Goal: Transaction & Acquisition: Purchase product/service

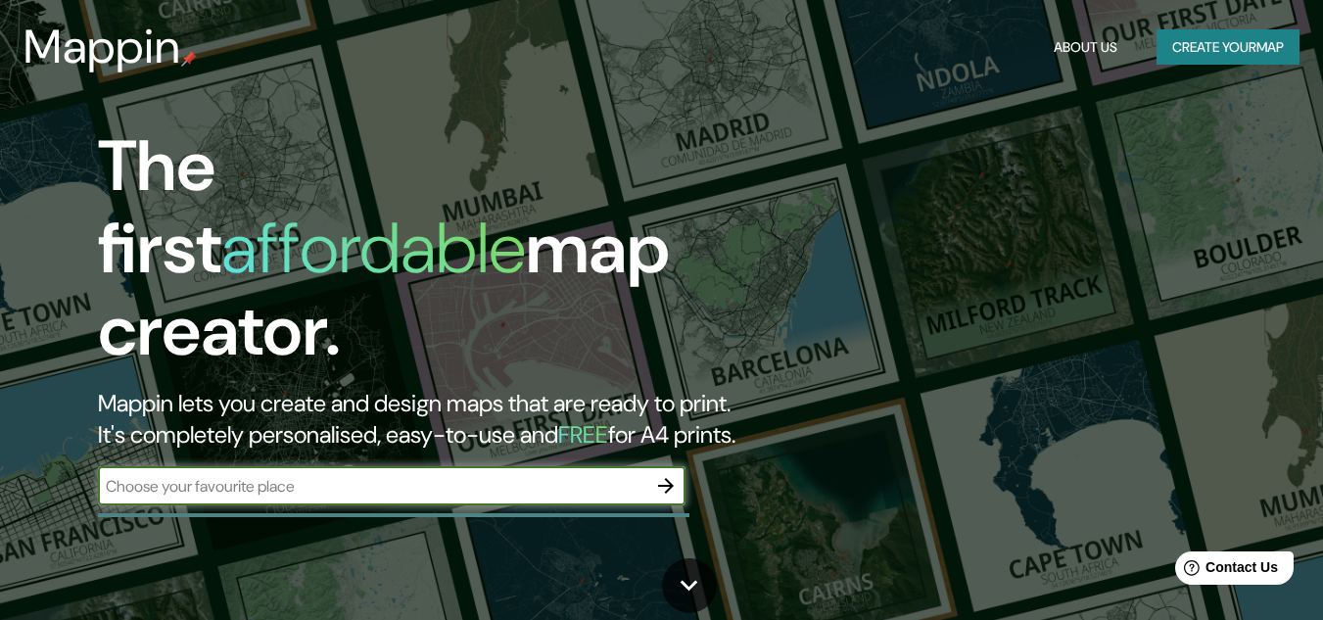
click at [610, 475] on input "text" at bounding box center [372, 486] width 548 height 23
click at [1208, 41] on button "Create your map" at bounding box center [1227, 47] width 143 height 36
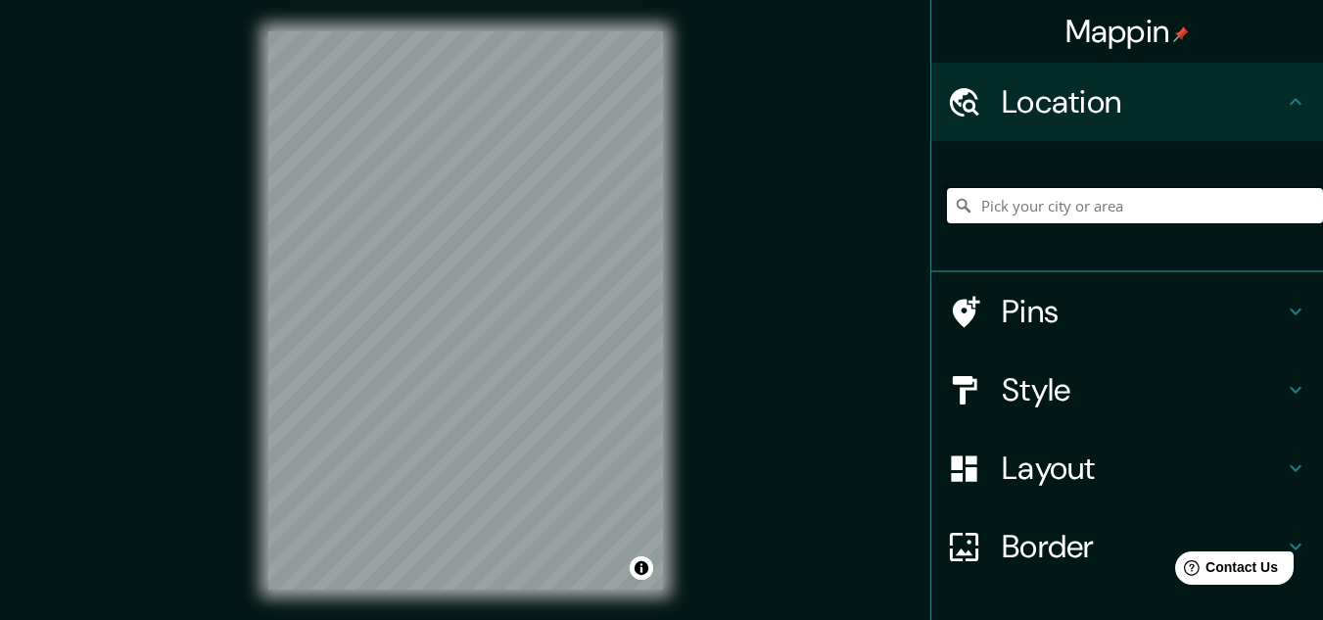
click at [1107, 205] on input "Pick your city or area" at bounding box center [1135, 205] width 376 height 35
click at [1030, 211] on input "Pick your city or area" at bounding box center [1135, 205] width 376 height 35
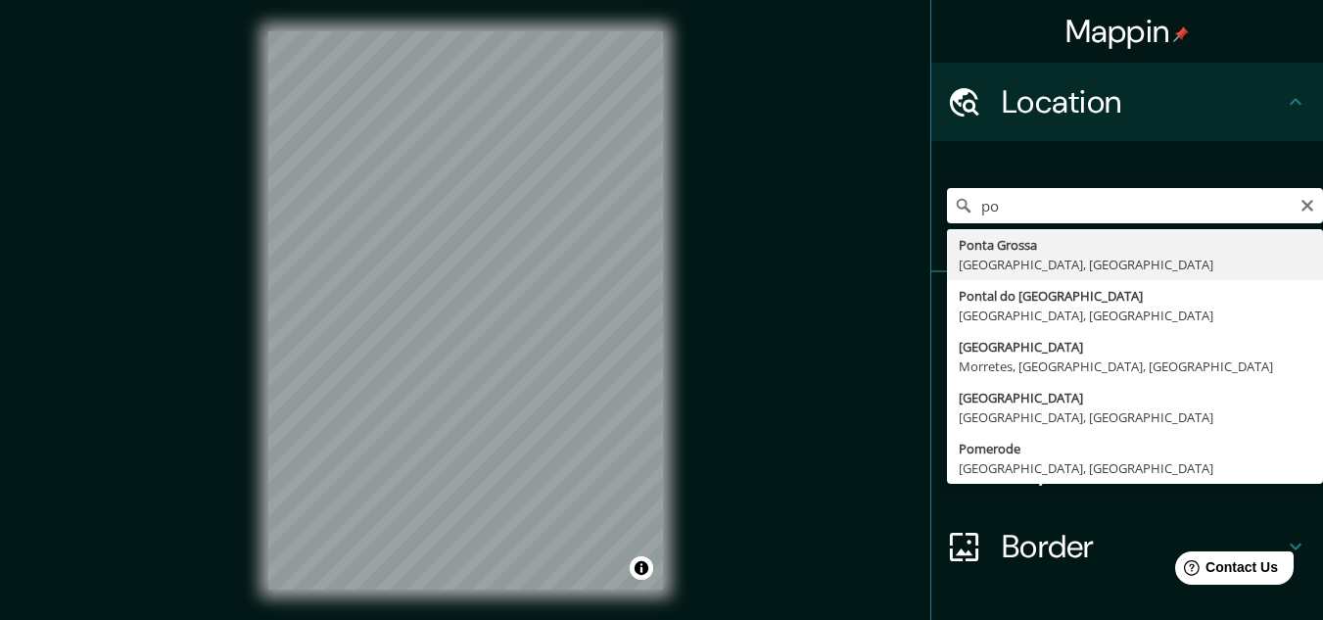
type input "[GEOGRAPHIC_DATA], [GEOGRAPHIC_DATA], [GEOGRAPHIC_DATA]"
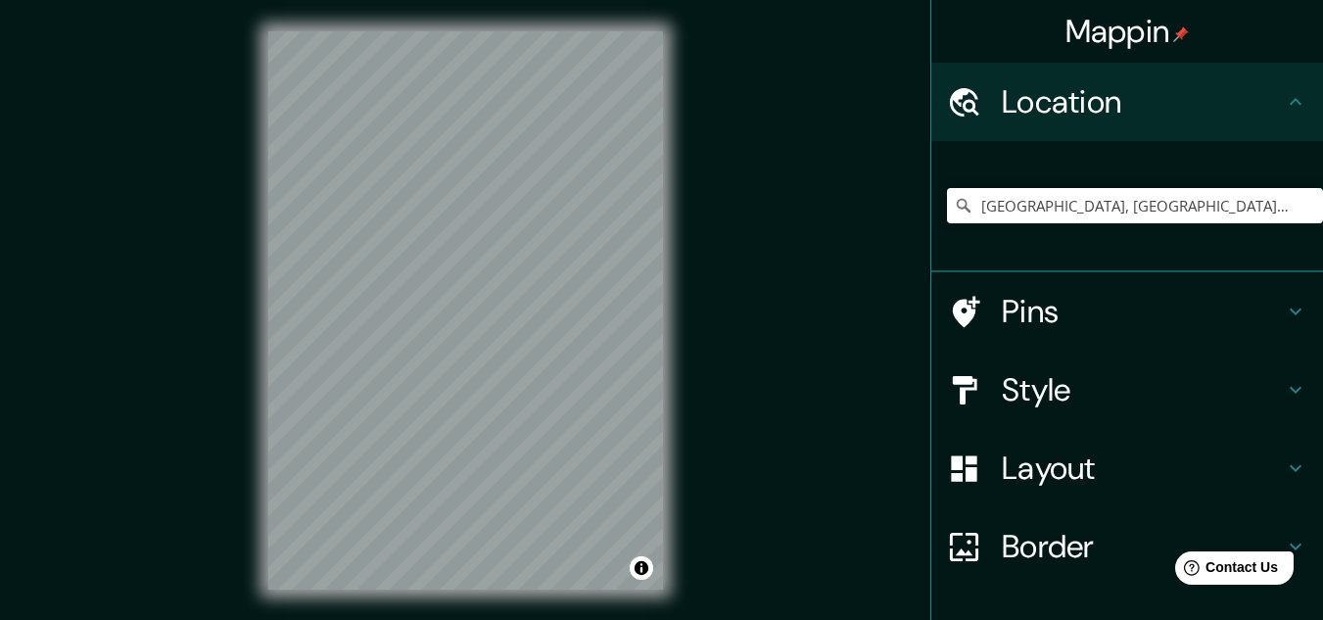
click at [1118, 296] on h4 "Pins" at bounding box center [1143, 311] width 282 height 39
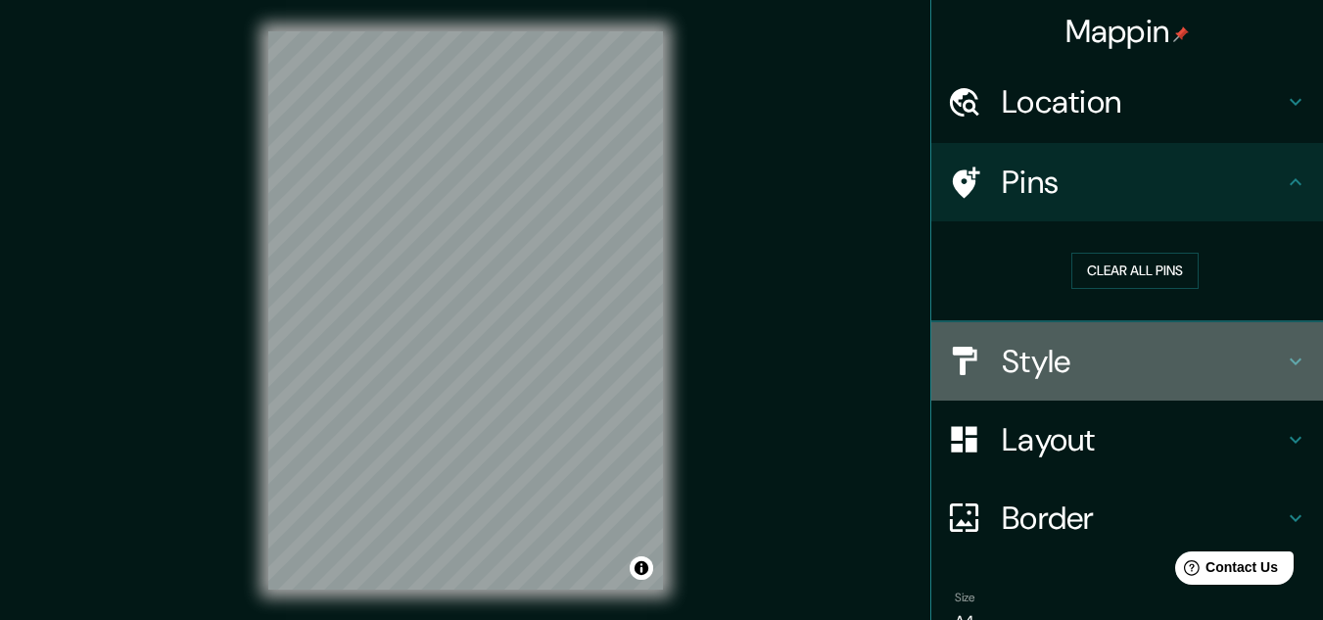
click at [1138, 357] on h4 "Style" at bounding box center [1143, 361] width 282 height 39
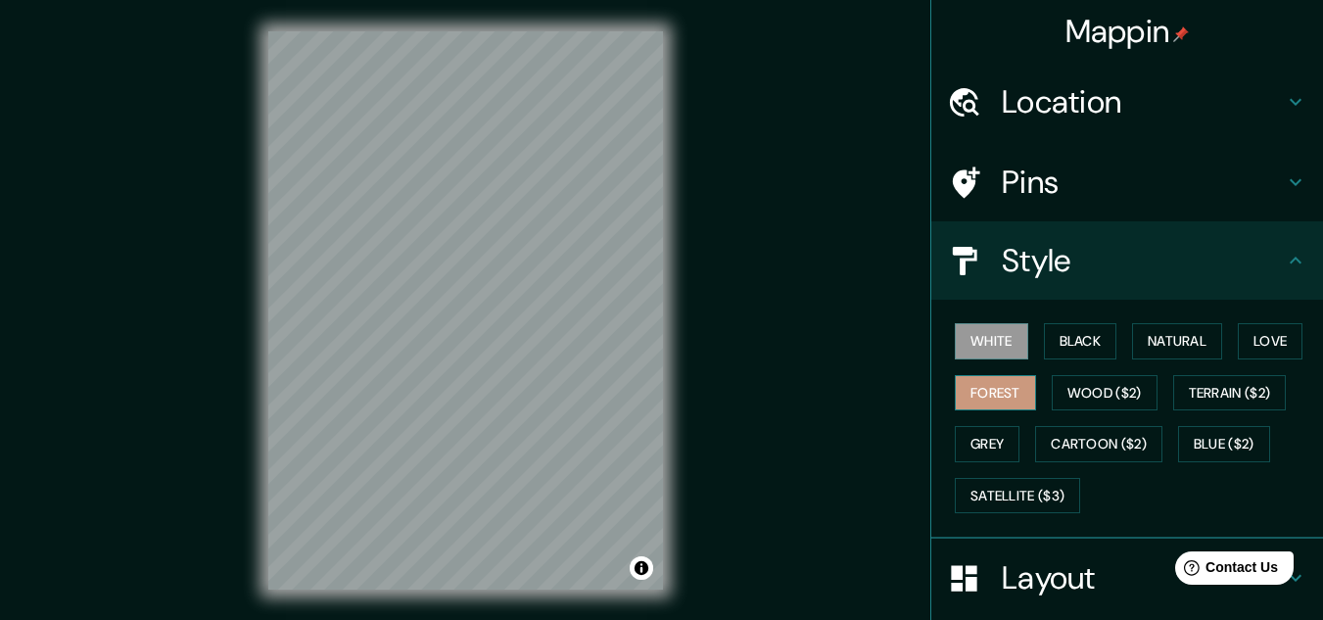
click at [995, 390] on button "Forest" at bounding box center [995, 393] width 81 height 36
click at [987, 448] on button "Grey" at bounding box center [987, 444] width 65 height 36
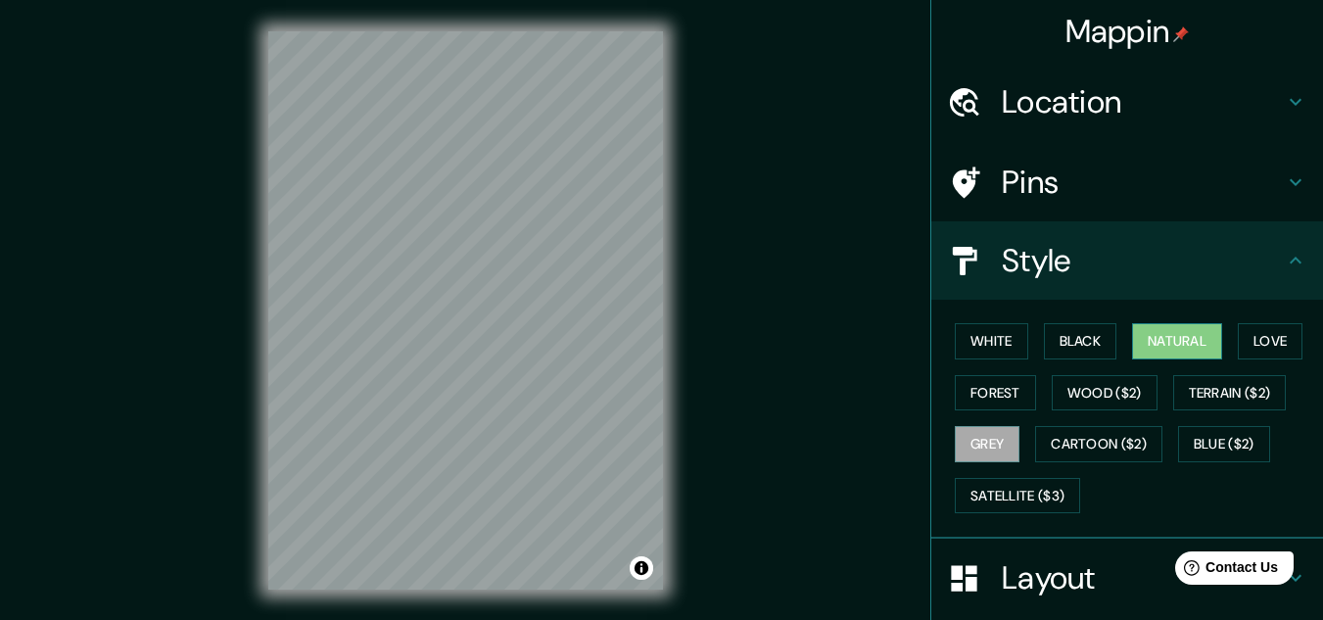
click at [1172, 336] on button "Natural" at bounding box center [1177, 341] width 90 height 36
click at [1257, 327] on button "Love" at bounding box center [1270, 341] width 65 height 36
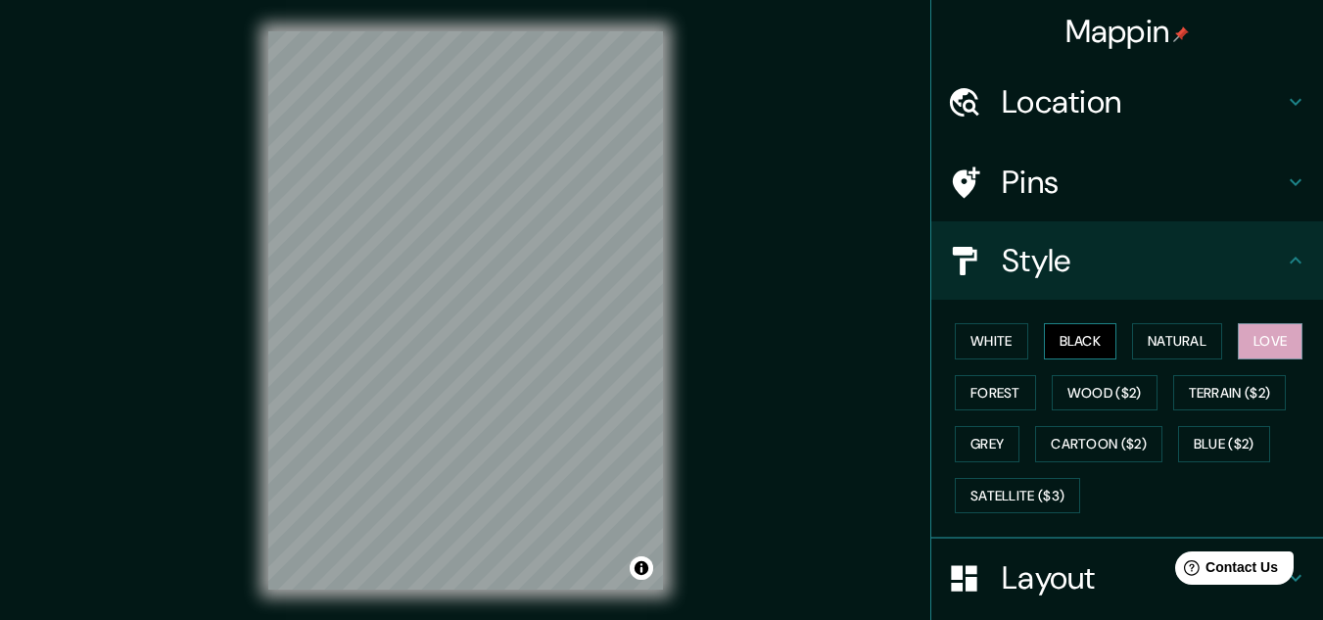
click at [1062, 341] on button "Black" at bounding box center [1080, 341] width 73 height 36
click at [988, 343] on button "White" at bounding box center [991, 341] width 73 height 36
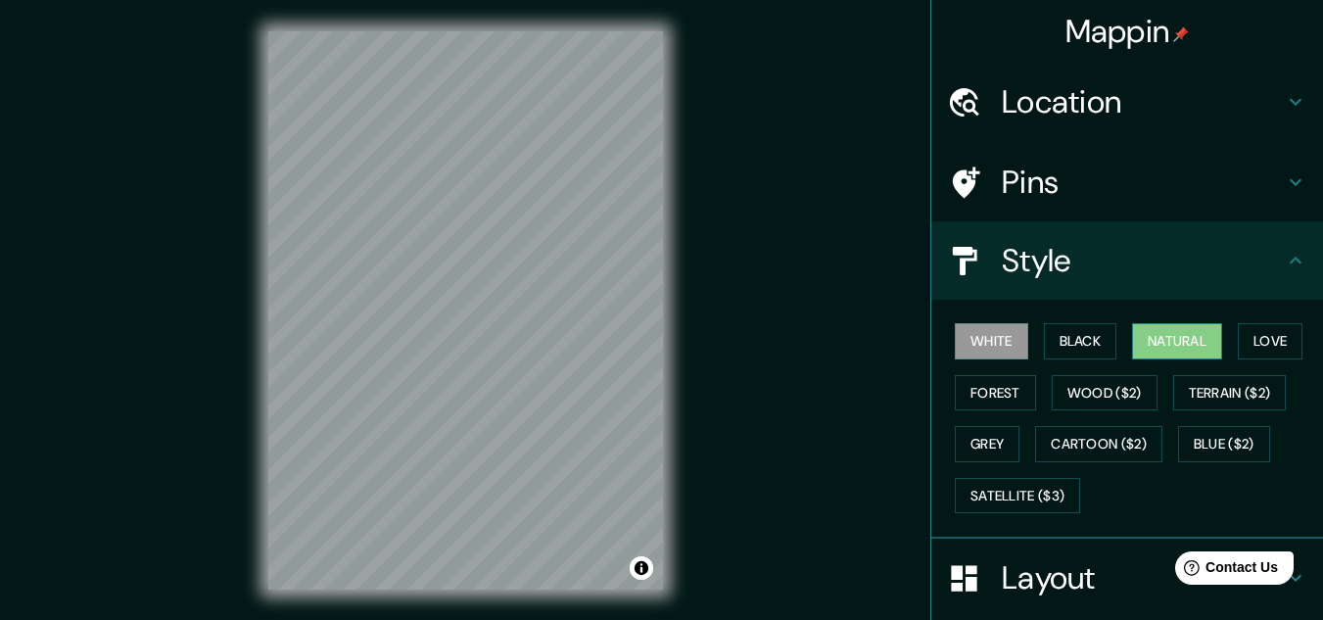
click at [1167, 340] on button "Natural" at bounding box center [1177, 341] width 90 height 36
click at [1284, 266] on icon at bounding box center [1295, 260] width 23 height 23
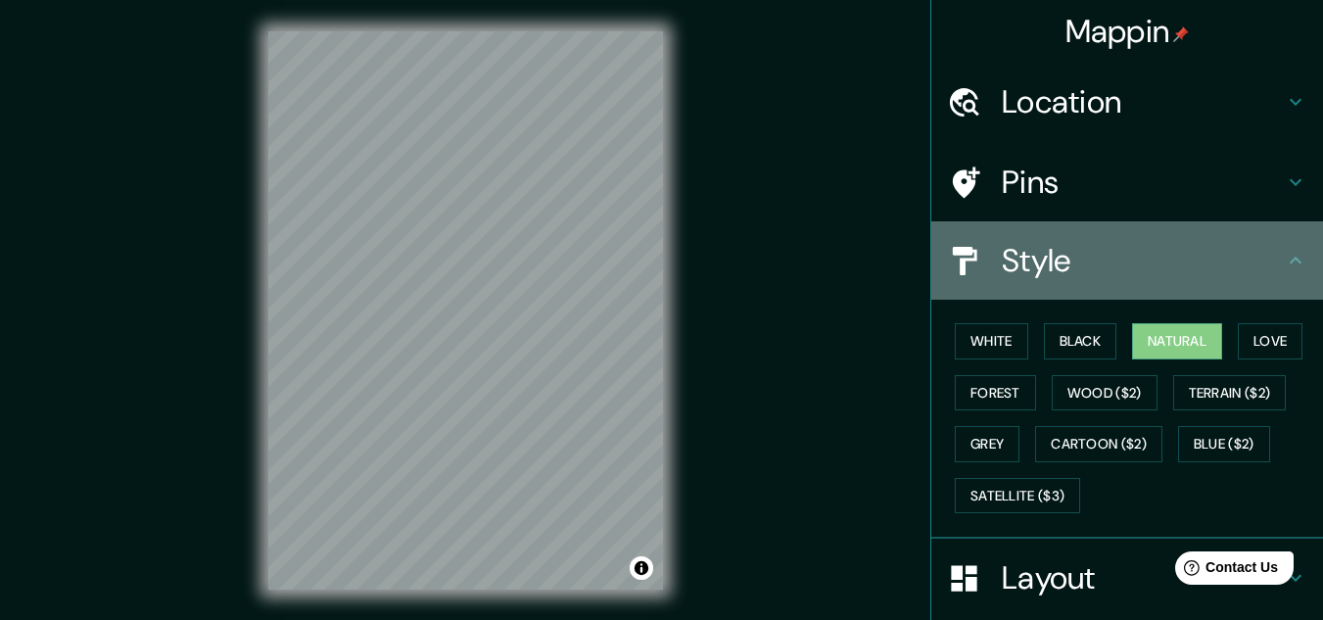
click at [1285, 250] on icon at bounding box center [1295, 260] width 23 height 23
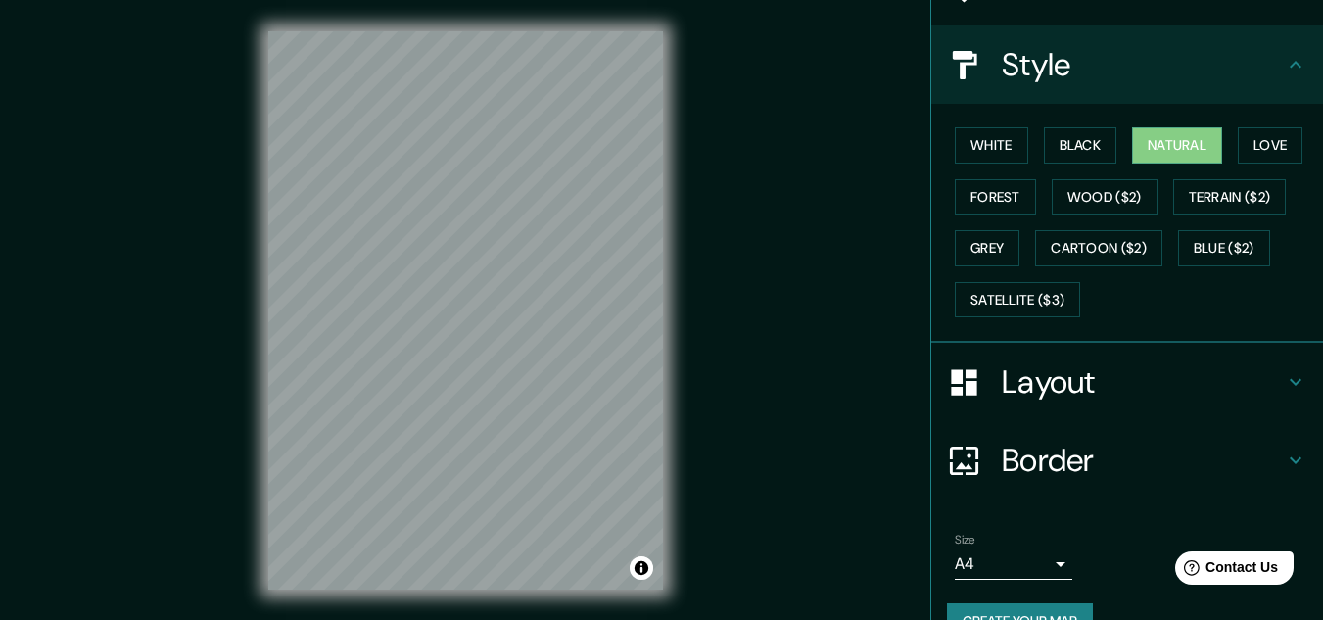
click at [1284, 381] on icon at bounding box center [1295, 381] width 23 height 23
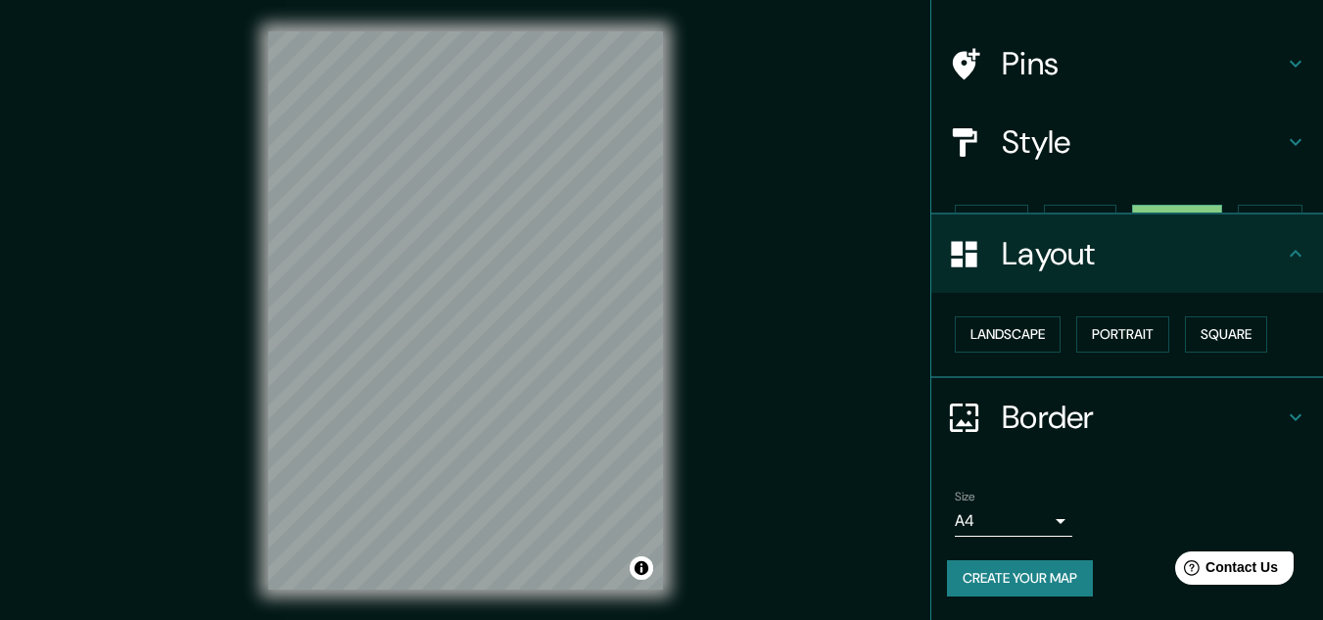
scroll to position [84, 0]
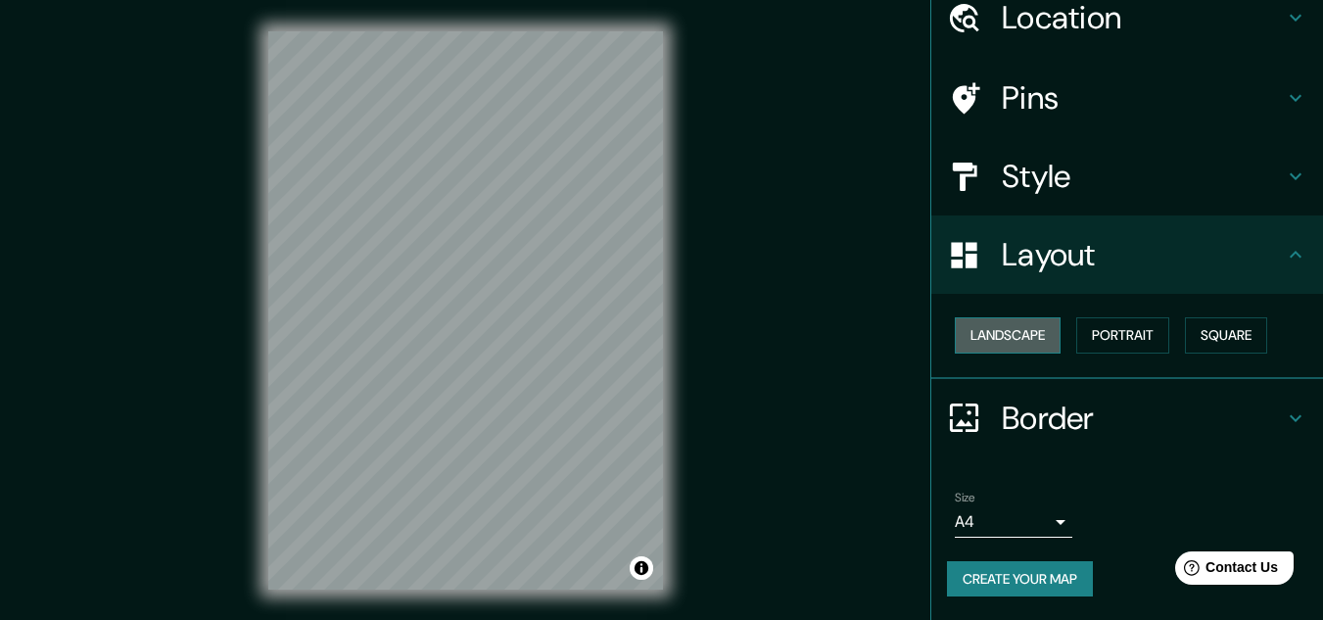
click at [1011, 351] on button "Landscape" at bounding box center [1008, 335] width 106 height 36
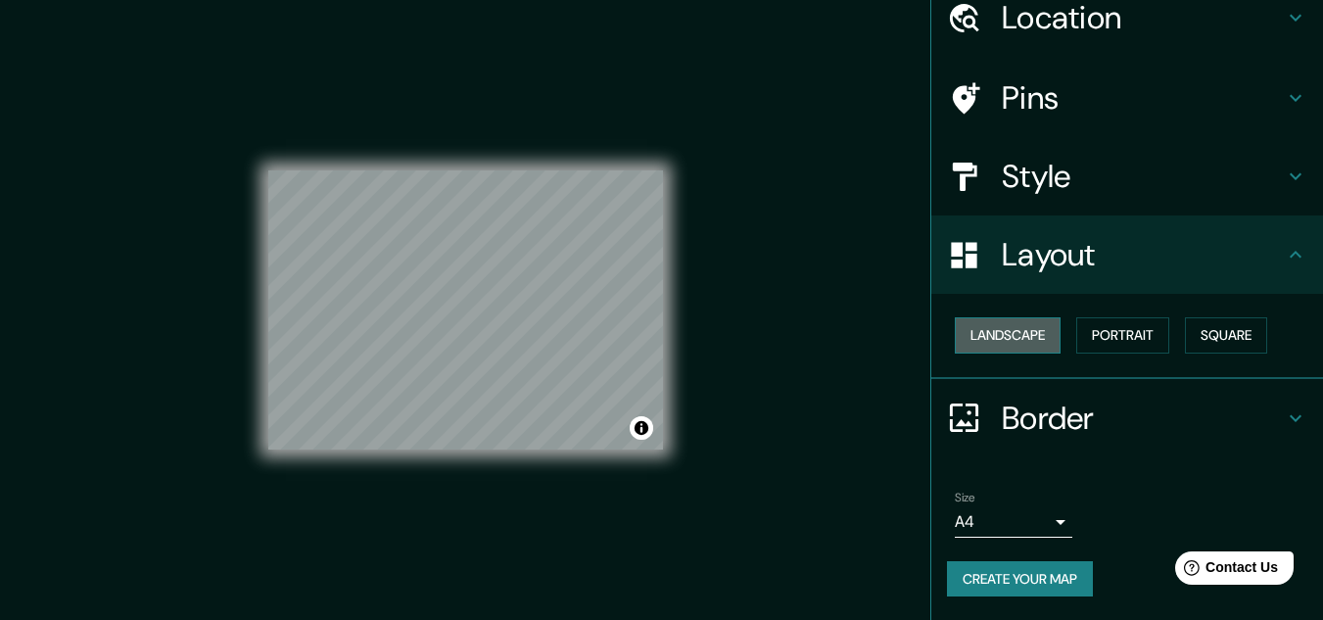
click at [1025, 338] on button "Landscape" at bounding box center [1008, 335] width 106 height 36
click at [1106, 337] on button "Portrait" at bounding box center [1122, 335] width 93 height 36
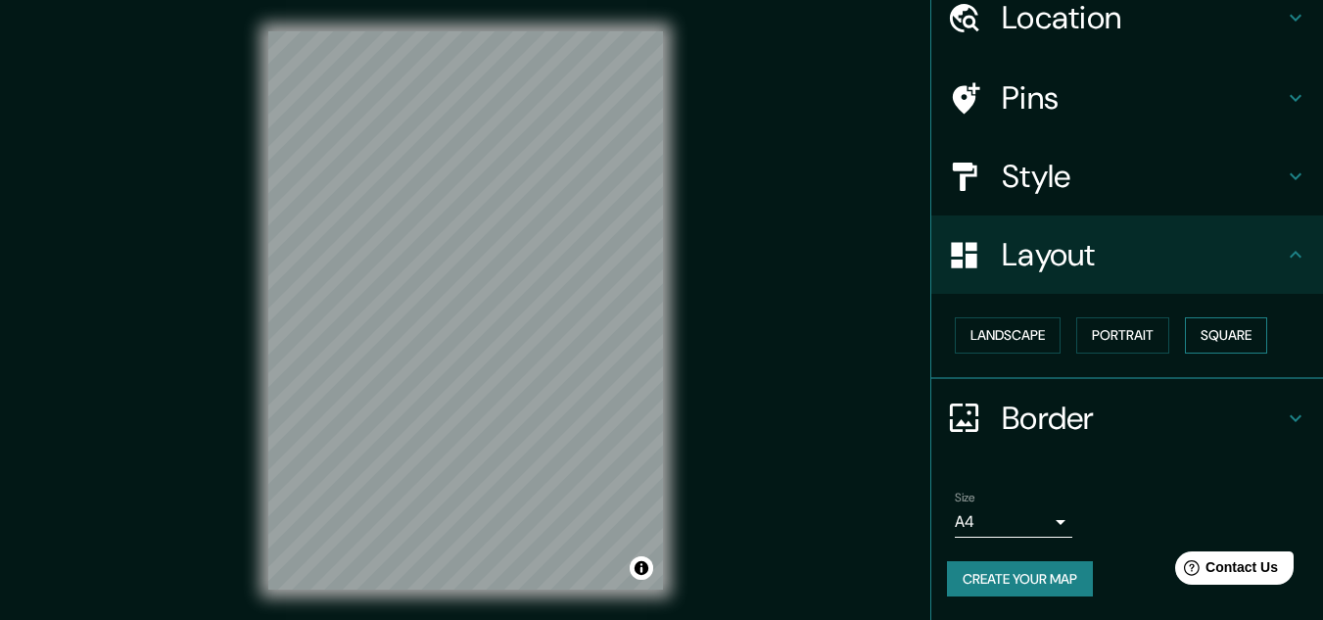
click at [1204, 334] on button "Square" at bounding box center [1226, 335] width 82 height 36
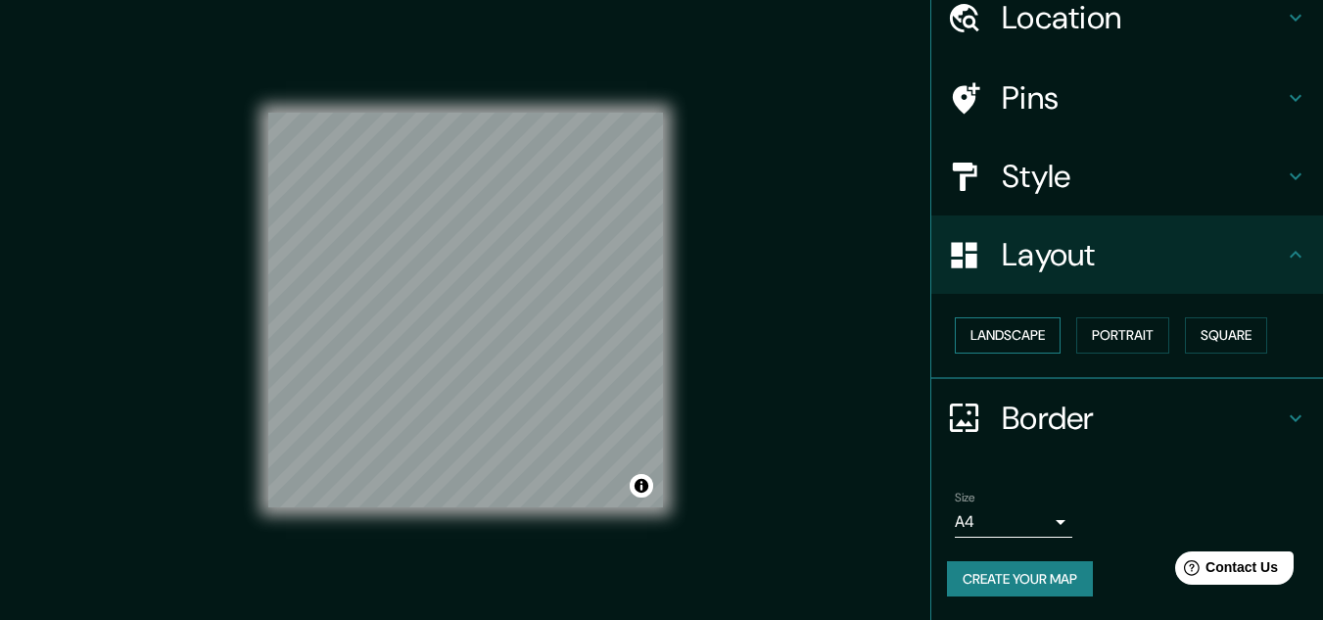
click at [1022, 330] on button "Landscape" at bounding box center [1008, 335] width 106 height 36
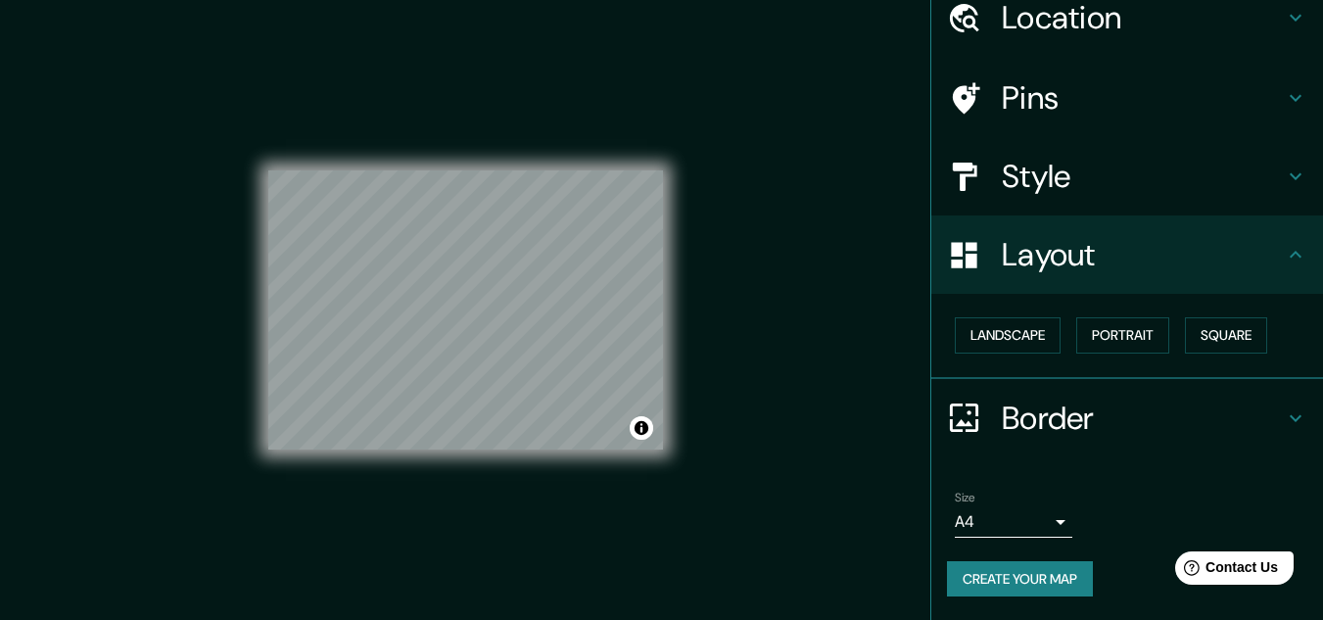
click at [1172, 408] on h4 "Border" at bounding box center [1143, 417] width 282 height 39
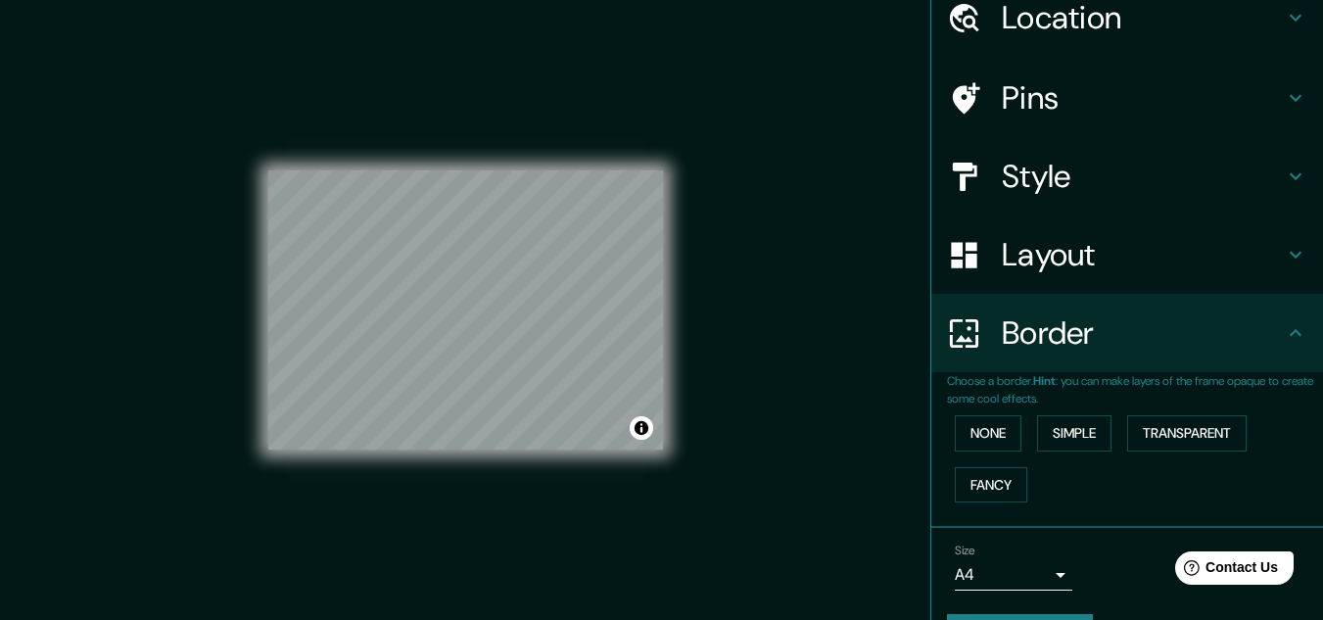
click at [992, 463] on div "None Simple Transparent Fancy" at bounding box center [1135, 458] width 376 height 103
click at [992, 492] on button "Fancy" at bounding box center [991, 485] width 72 height 36
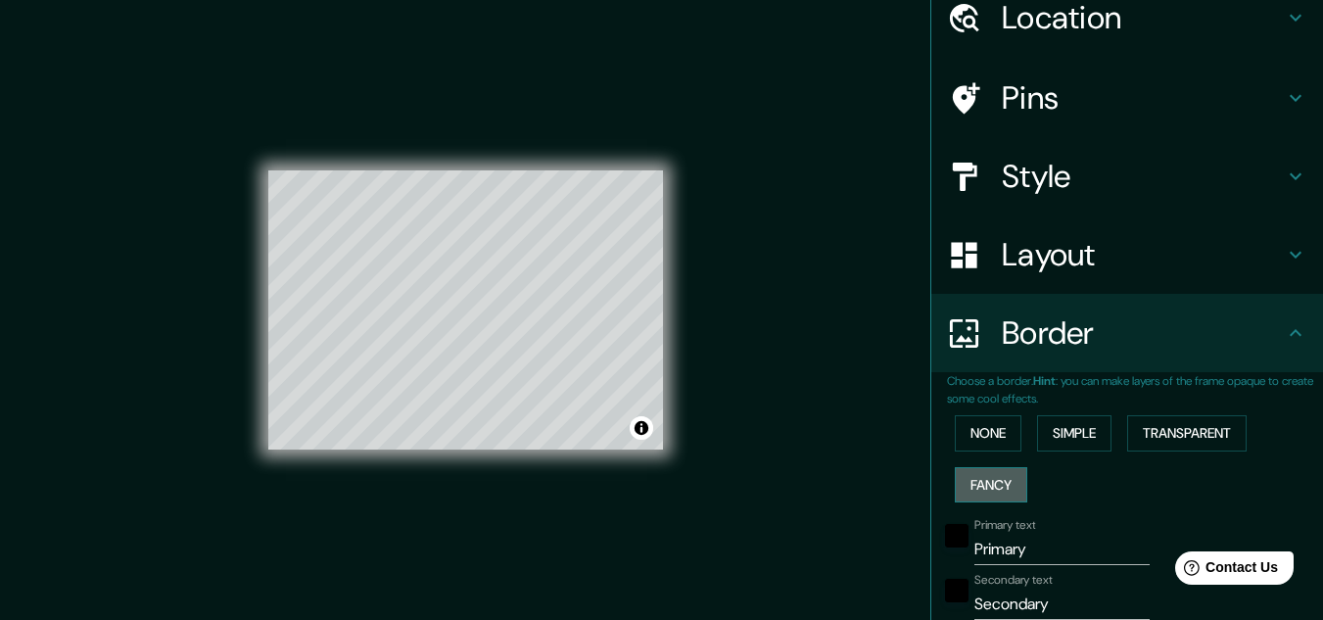
click at [985, 482] on button "Fancy" at bounding box center [991, 485] width 72 height 36
type input "161"
type input "32"
type input "16"
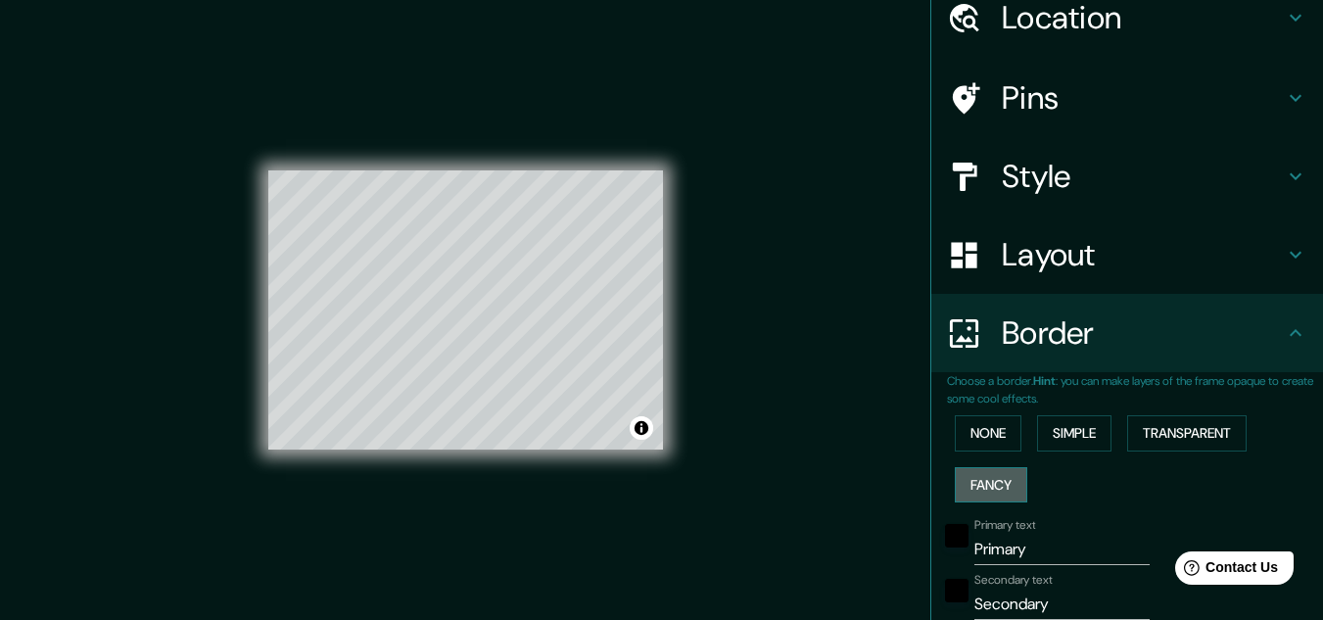
click at [985, 482] on button "Fancy" at bounding box center [991, 485] width 72 height 36
type input "161"
type input "32"
type input "16"
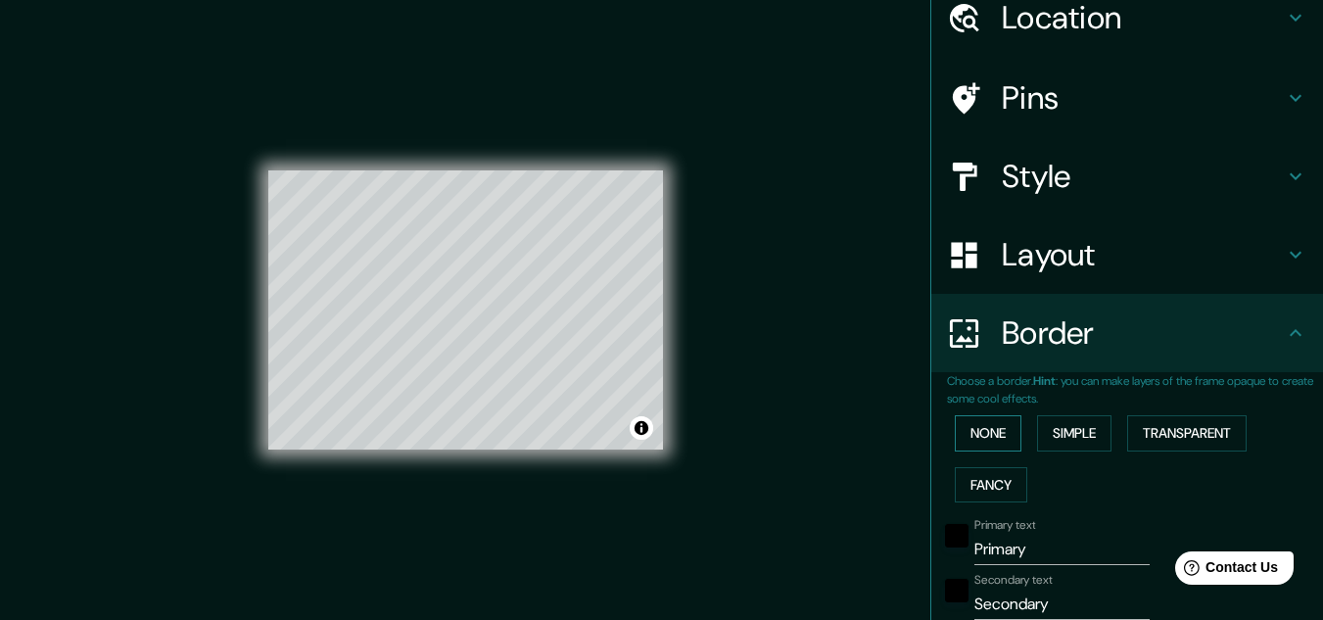
click at [1006, 432] on button "None" at bounding box center [988, 433] width 67 height 36
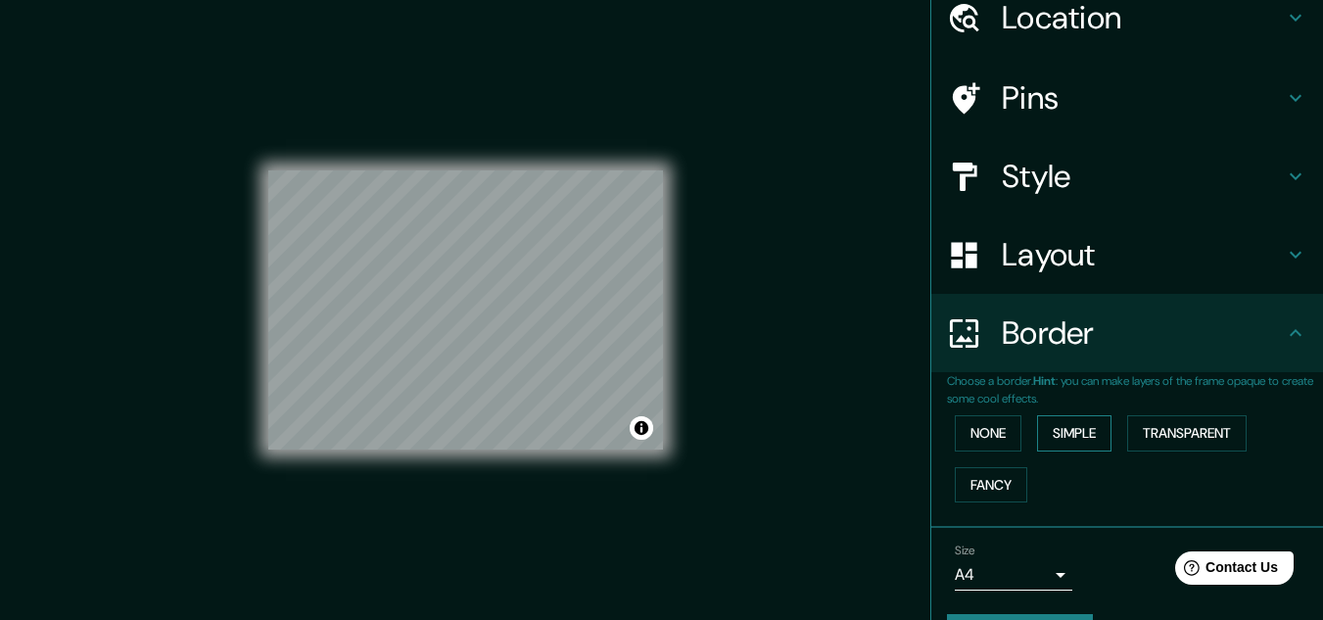
click at [1075, 427] on button "Simple" at bounding box center [1074, 433] width 74 height 36
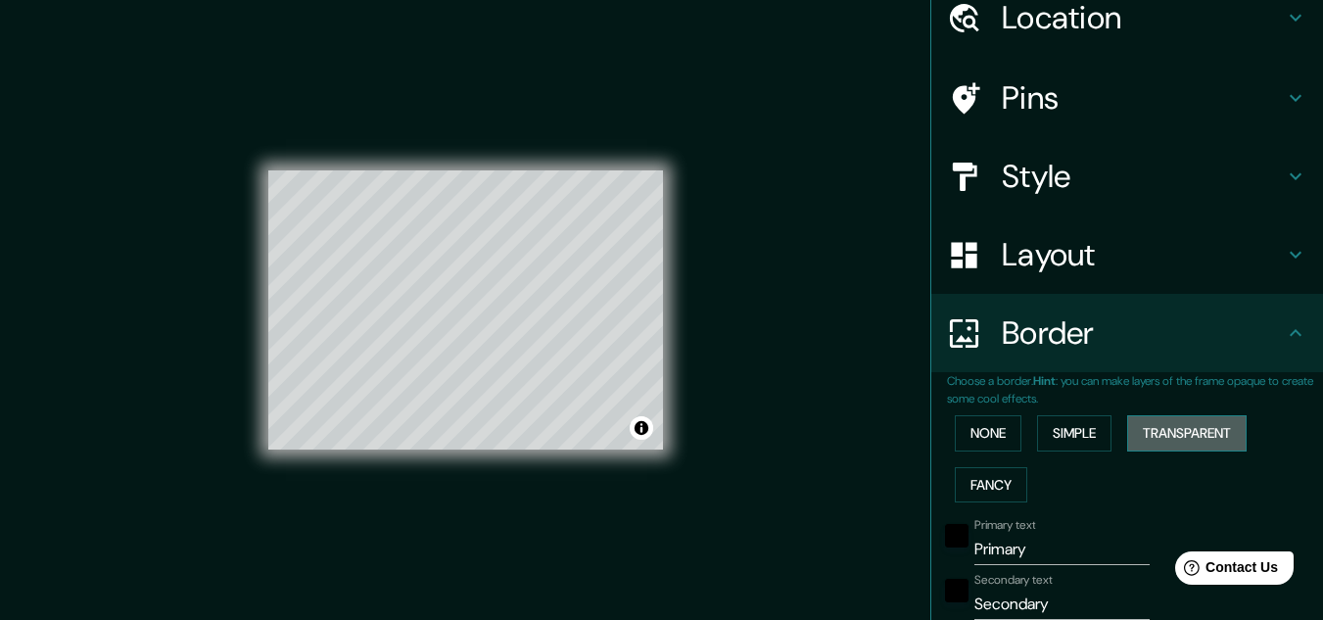
click at [1149, 424] on button "Transparent" at bounding box center [1186, 433] width 119 height 36
click at [984, 430] on button "None" at bounding box center [988, 433] width 67 height 36
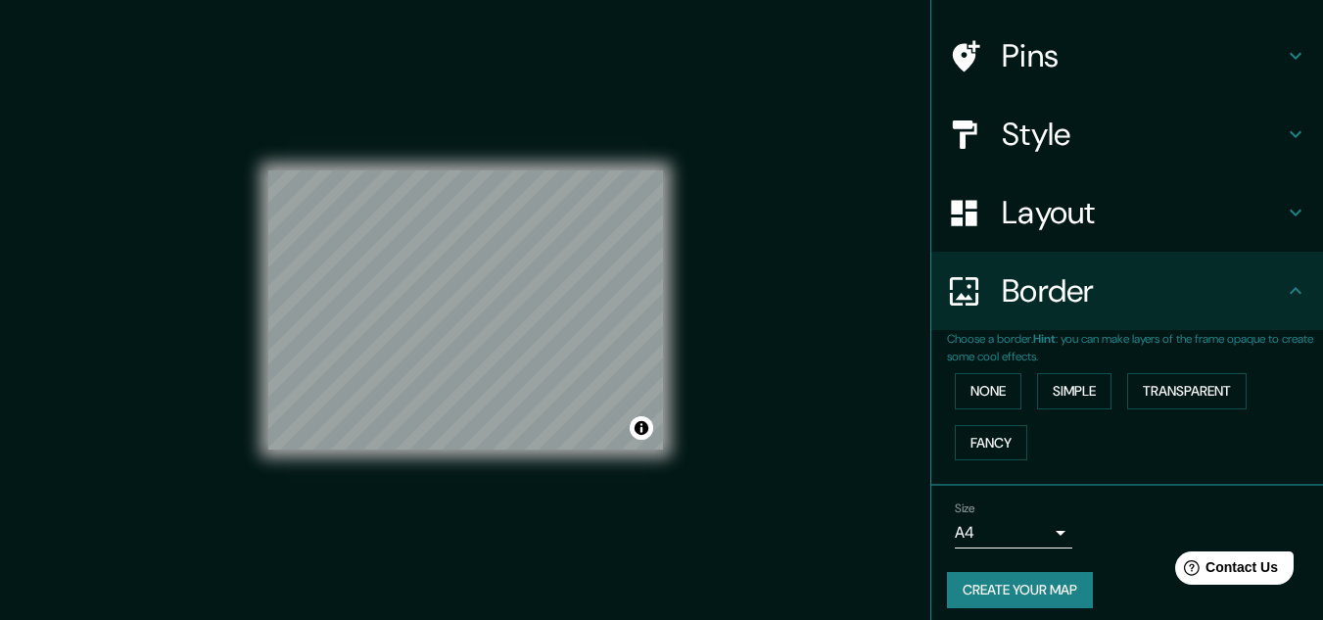
scroll to position [138, 0]
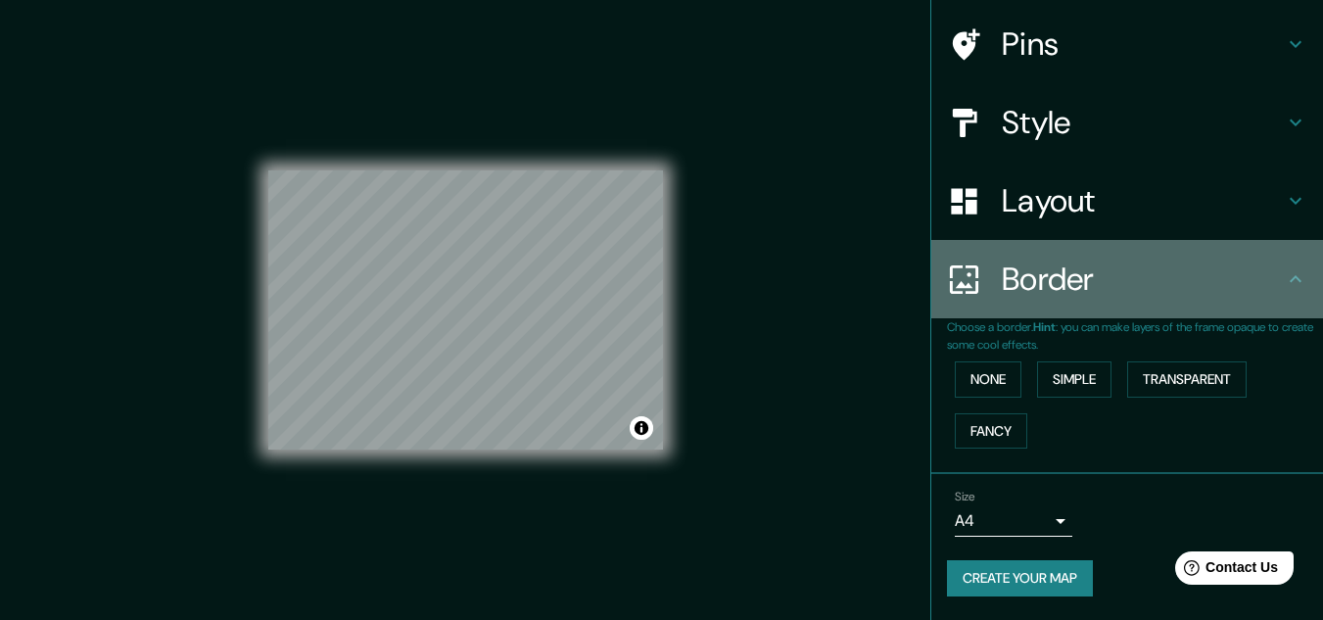
click at [1286, 283] on icon at bounding box center [1295, 278] width 23 height 23
click at [1284, 288] on icon at bounding box center [1295, 278] width 23 height 23
click at [1284, 278] on icon at bounding box center [1295, 278] width 23 height 23
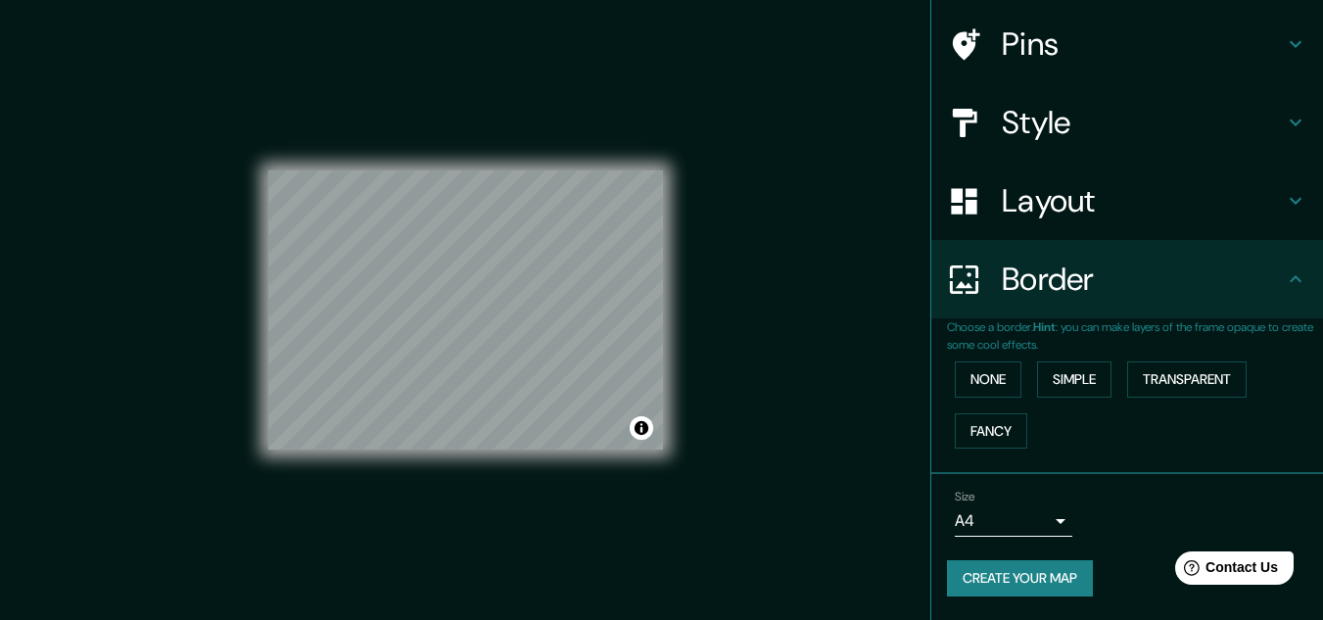
click at [1284, 278] on icon at bounding box center [1295, 278] width 23 height 23
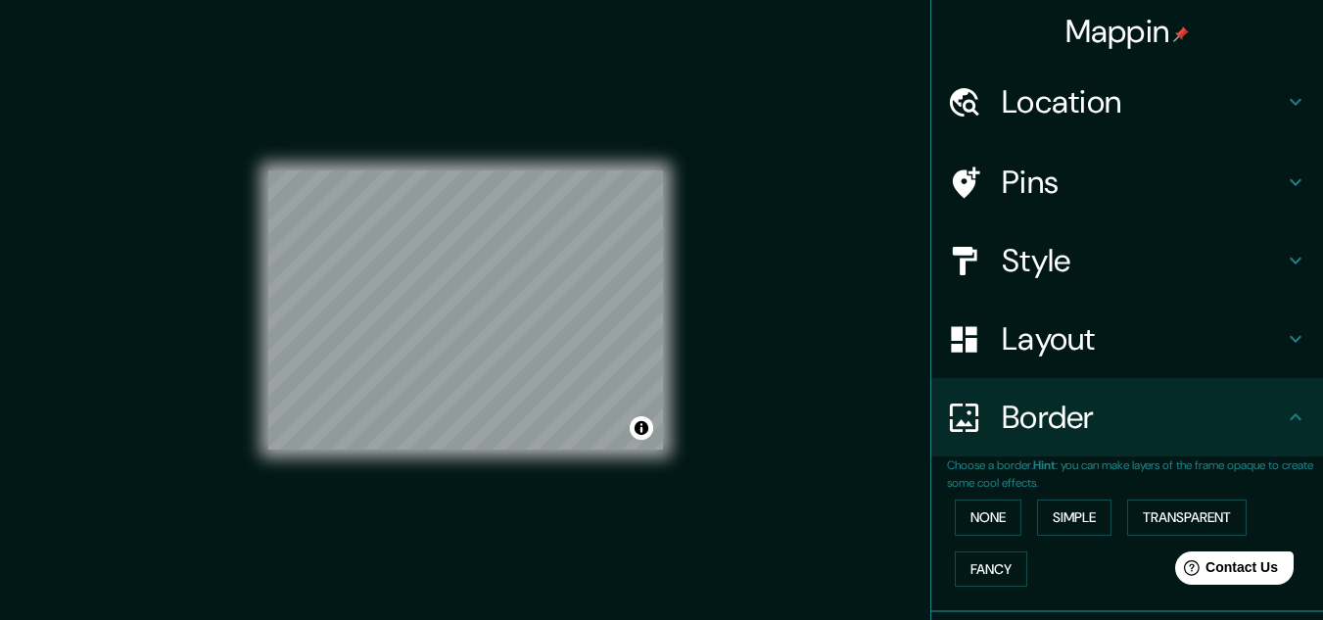
click at [1265, 175] on h4 "Pins" at bounding box center [1143, 182] width 282 height 39
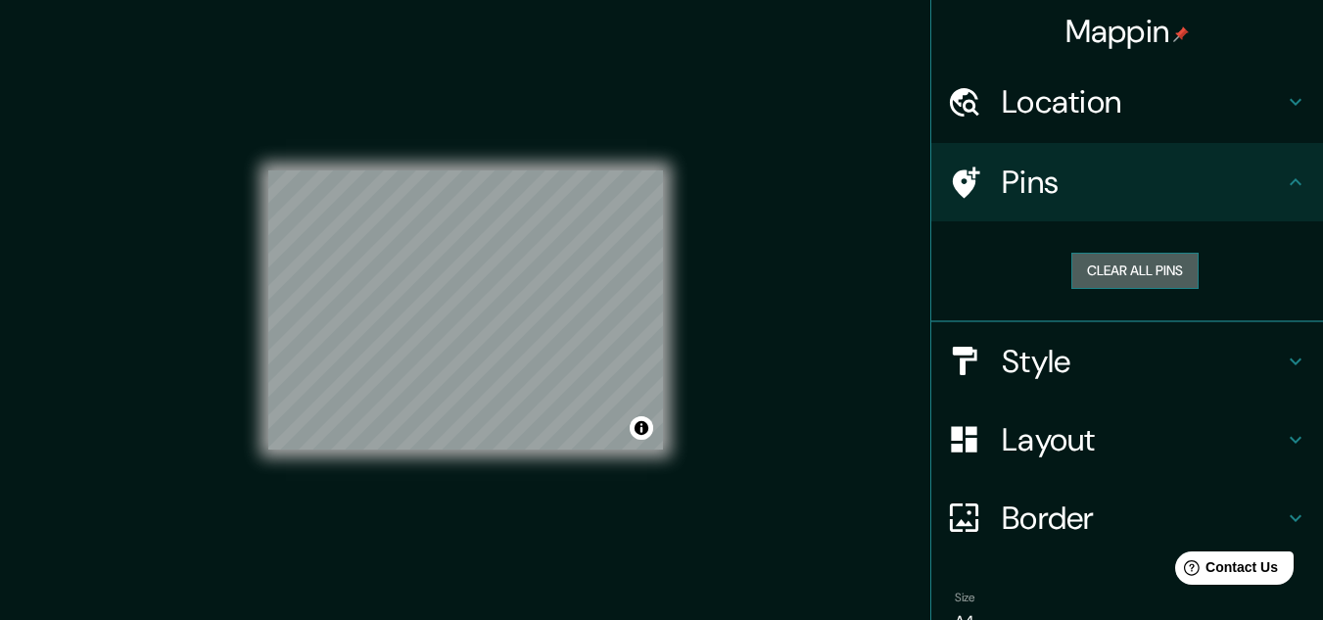
click at [1093, 267] on button "Clear all pins" at bounding box center [1134, 271] width 127 height 36
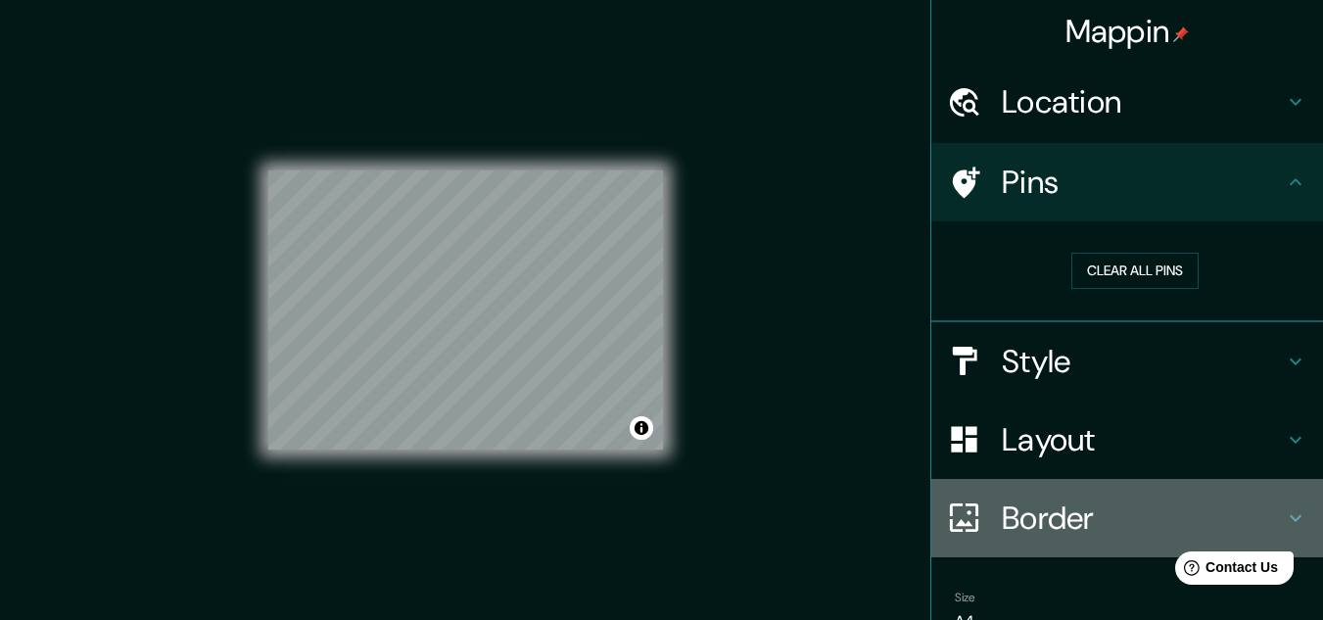
click at [1082, 505] on h4 "Border" at bounding box center [1143, 517] width 282 height 39
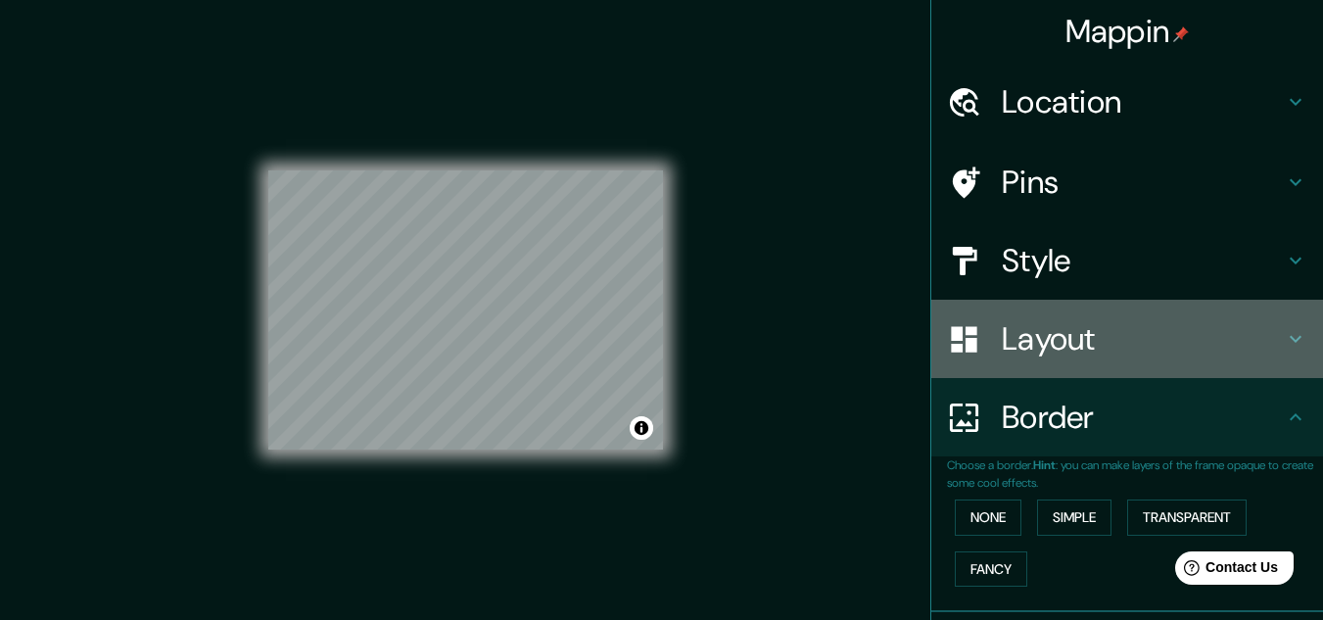
click at [1059, 352] on h4 "Layout" at bounding box center [1143, 338] width 282 height 39
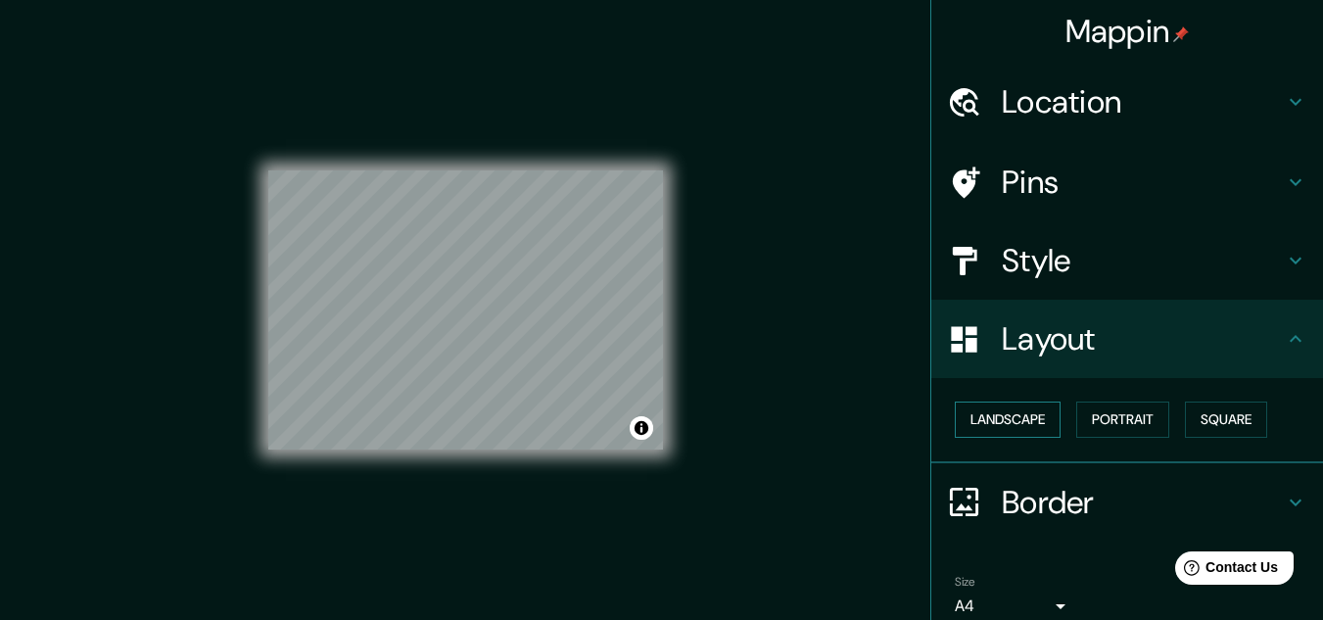
click at [1016, 425] on button "Landscape" at bounding box center [1008, 419] width 106 height 36
click at [1098, 421] on button "Portrait" at bounding box center [1122, 419] width 93 height 36
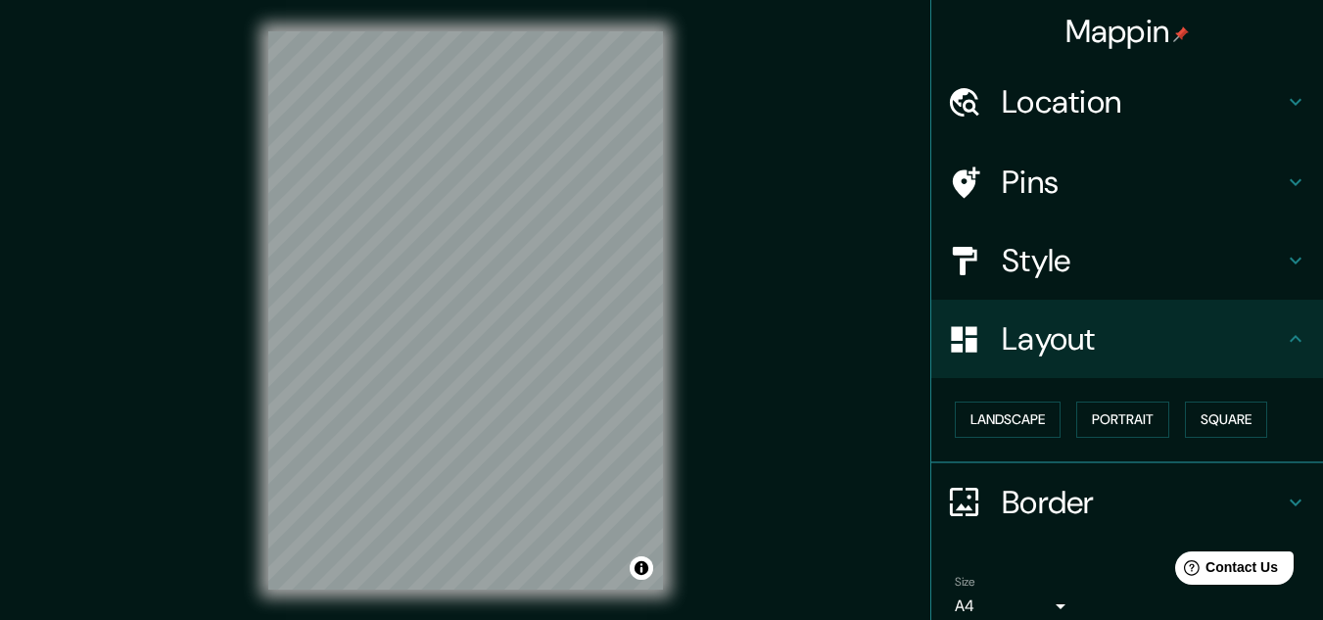
click at [1284, 338] on icon at bounding box center [1295, 338] width 23 height 23
click at [1284, 493] on icon at bounding box center [1295, 502] width 23 height 23
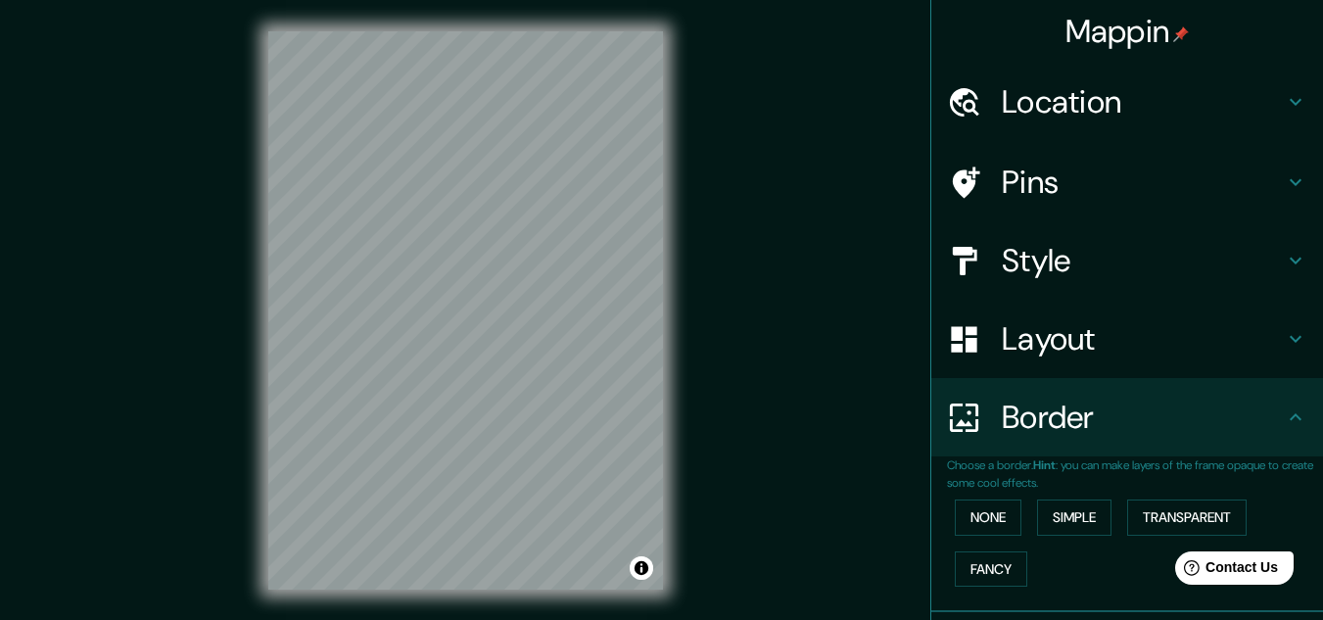
click at [1284, 408] on icon at bounding box center [1295, 416] width 23 height 23
click at [1284, 109] on icon at bounding box center [1295, 101] width 23 height 23
